Goal: Information Seeking & Learning: Learn about a topic

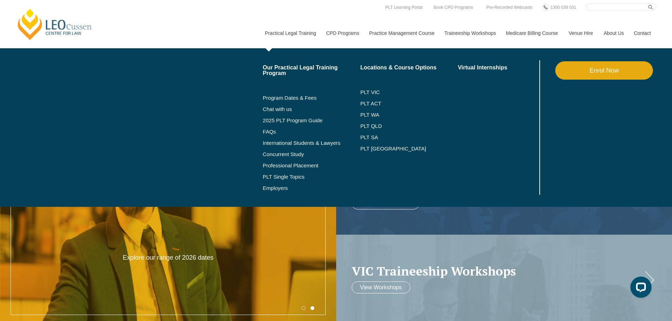
click at [295, 31] on link "Practical Legal Training" at bounding box center [289, 33] width 61 height 30
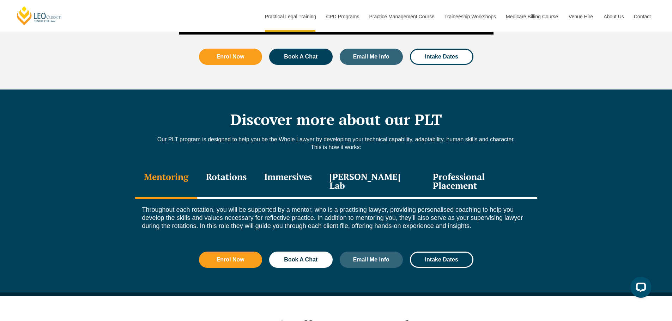
scroll to position [899, 0]
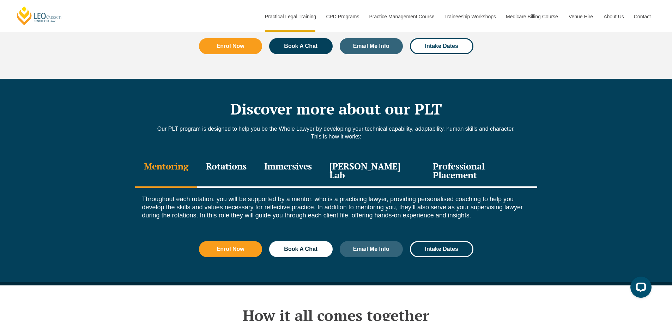
click at [459, 160] on div "Professional Placement" at bounding box center [480, 171] width 113 height 33
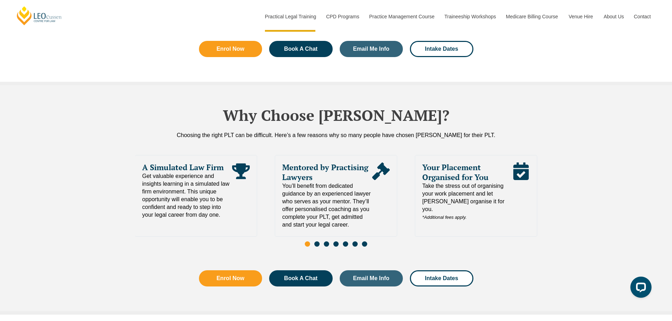
scroll to position [1495, 0]
